Goal: Find specific page/section: Find specific page/section

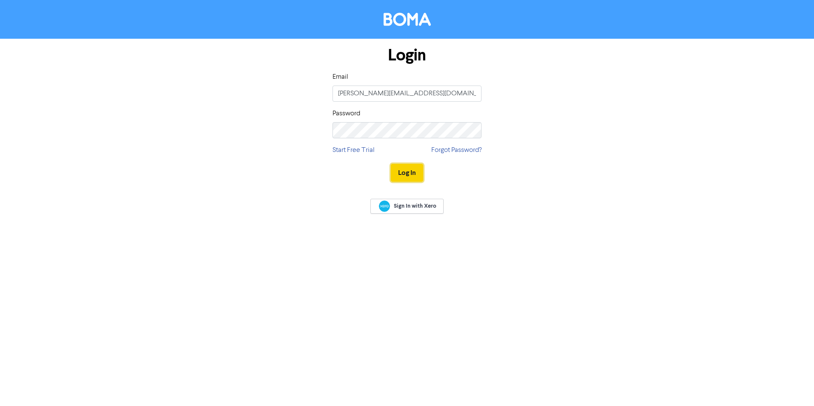
click at [406, 175] on button "Log In" at bounding box center [407, 173] width 32 height 18
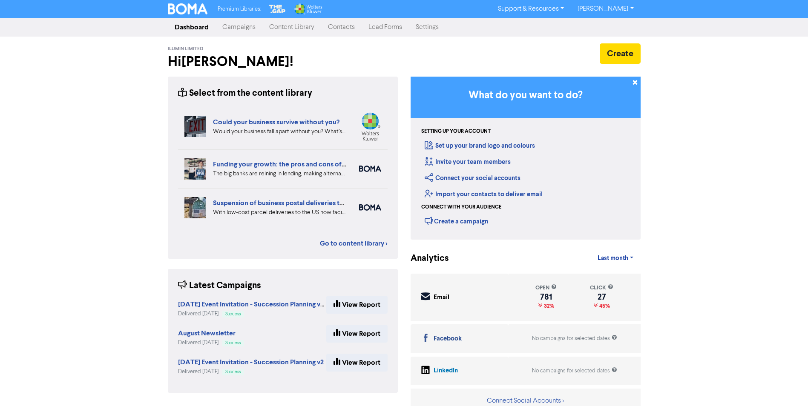
click at [345, 27] on link "Contacts" at bounding box center [341, 27] width 40 height 17
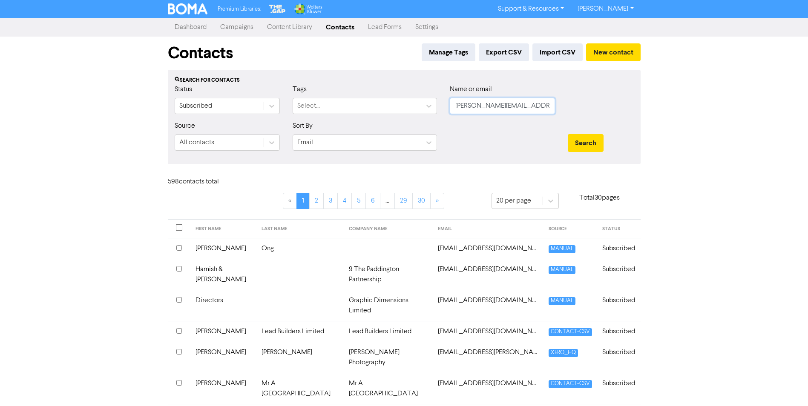
drag, startPoint x: 514, startPoint y: 105, endPoint x: 439, endPoint y: 115, distance: 74.7
click at [439, 115] on div "Status Subscribed Tags Select... Name or email [PERSON_NAME][EMAIL_ADDRESS][DOM…" at bounding box center [404, 102] width 472 height 37
type input "perreau"
click at [568, 134] on button "Search" at bounding box center [586, 143] width 36 height 18
